Goal: Task Accomplishment & Management: Use online tool/utility

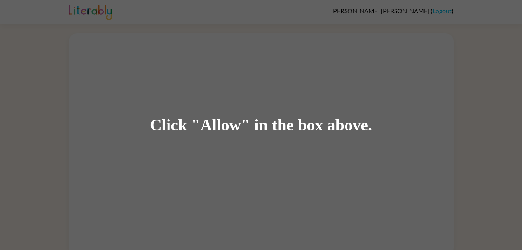
scroll to position [6, 0]
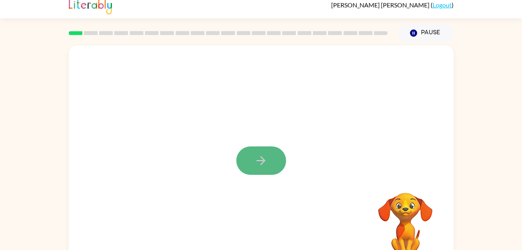
click at [257, 166] on icon "button" at bounding box center [261, 161] width 14 height 14
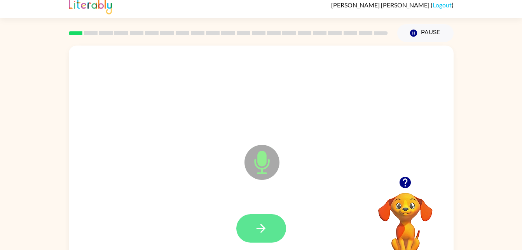
click at [269, 236] on button "button" at bounding box center [261, 228] width 50 height 28
click at [255, 206] on div at bounding box center [261, 228] width 369 height 64
click at [264, 229] on icon "button" at bounding box center [261, 227] width 9 height 9
click at [281, 236] on button "button" at bounding box center [261, 228] width 50 height 28
click at [265, 230] on icon "button" at bounding box center [261, 228] width 14 height 14
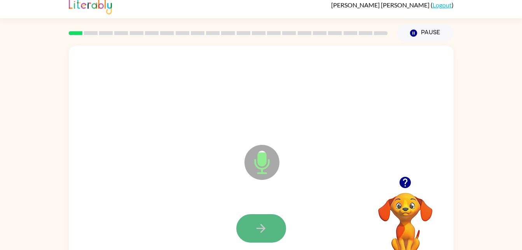
click at [251, 233] on button "button" at bounding box center [261, 228] width 50 height 28
click at [257, 222] on icon "button" at bounding box center [261, 228] width 14 height 14
click at [266, 234] on icon "button" at bounding box center [261, 228] width 14 height 14
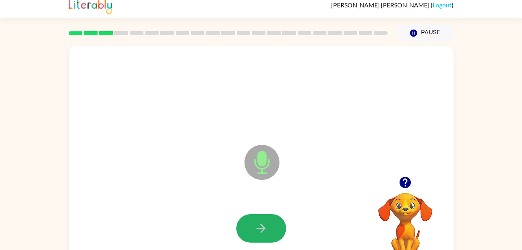
click at [266, 234] on icon "button" at bounding box center [261, 228] width 14 height 14
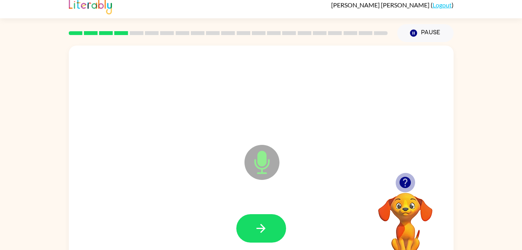
click at [406, 180] on icon "button" at bounding box center [405, 181] width 11 height 11
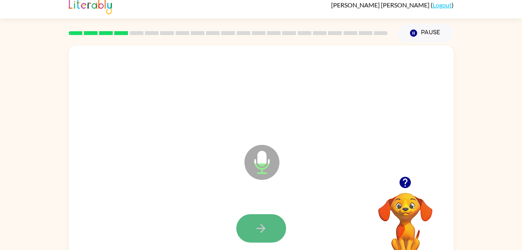
click at [263, 220] on button "button" at bounding box center [261, 228] width 50 height 28
click at [260, 224] on icon "button" at bounding box center [261, 228] width 14 height 14
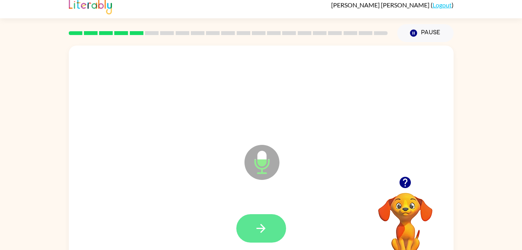
click at [258, 223] on icon "button" at bounding box center [261, 228] width 14 height 14
click at [275, 230] on button "button" at bounding box center [261, 228] width 50 height 28
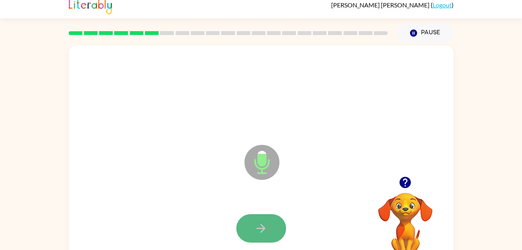
click at [260, 233] on icon "button" at bounding box center [261, 228] width 14 height 14
click at [257, 215] on button "button" at bounding box center [261, 228] width 50 height 28
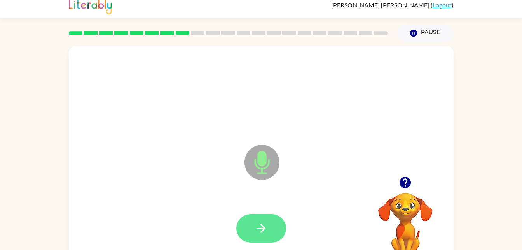
click at [258, 225] on icon "button" at bounding box center [261, 228] width 14 height 14
click at [261, 219] on button "button" at bounding box center [261, 228] width 50 height 28
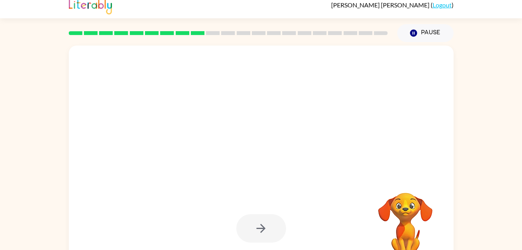
click at [388, 228] on video "Your browser must support playing .mp4 files to use Literably. Please try using…" at bounding box center [406, 219] width 78 height 78
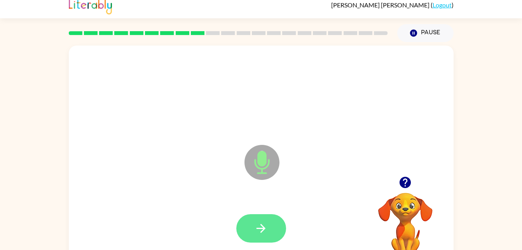
click at [269, 224] on button "button" at bounding box center [261, 228] width 50 height 28
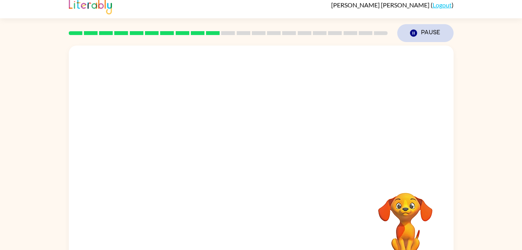
click at [421, 31] on button "Pause Pause" at bounding box center [425, 33] width 56 height 18
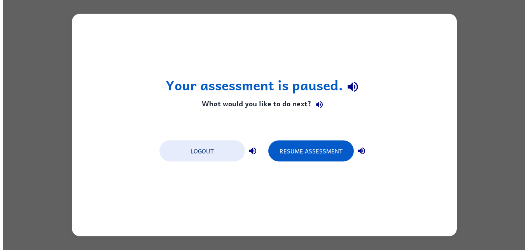
scroll to position [0, 0]
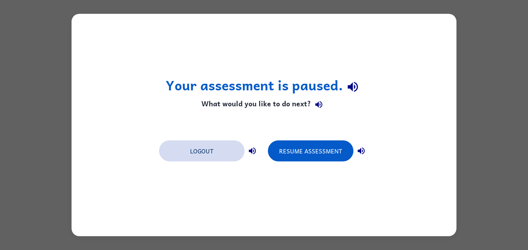
click at [194, 143] on button "Logout" at bounding box center [202, 150] width 86 height 21
